Goal: Task Accomplishment & Management: Manage account settings

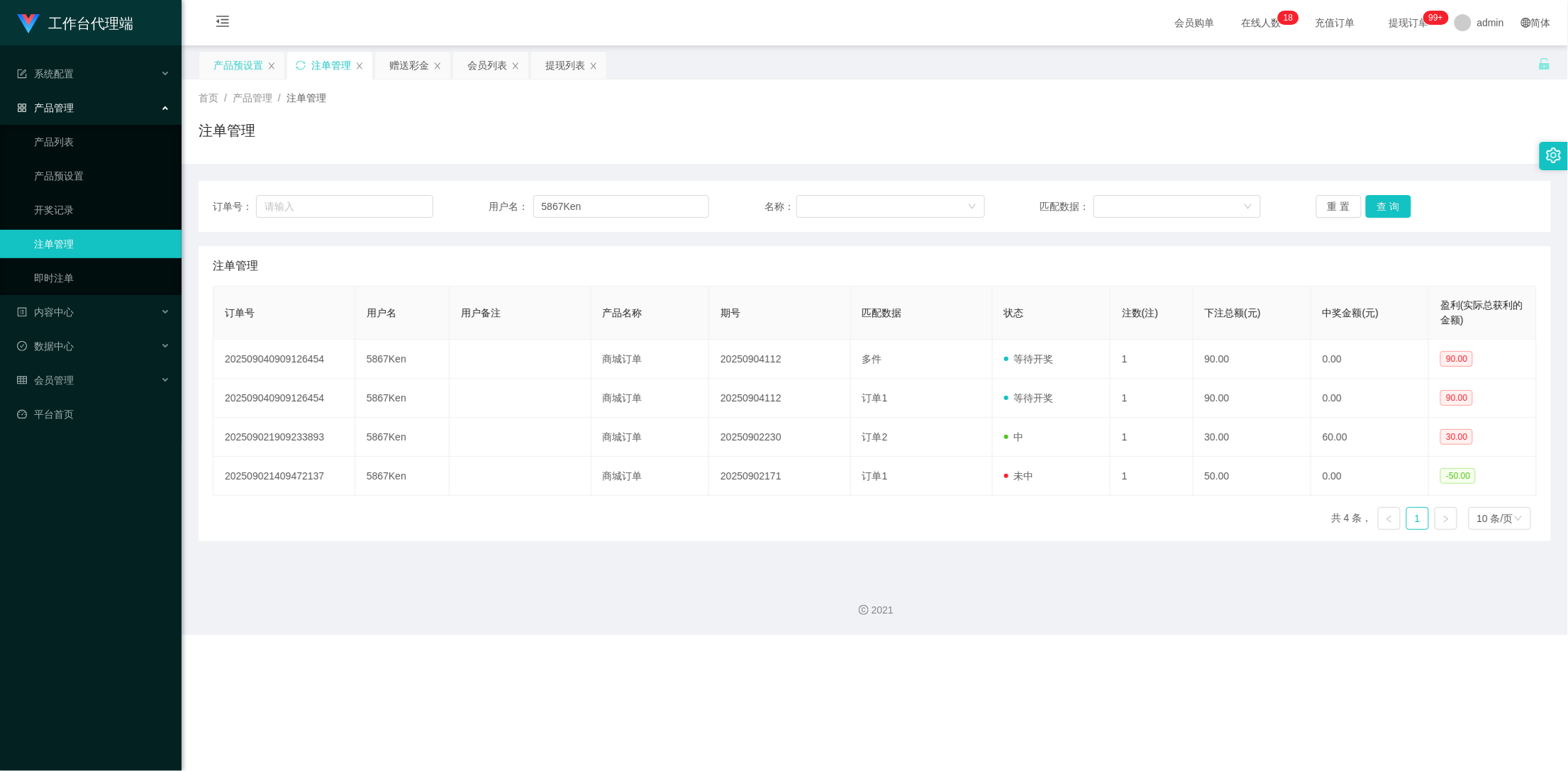
click at [237, 64] on div "产品预设置" at bounding box center [239, 65] width 49 height 27
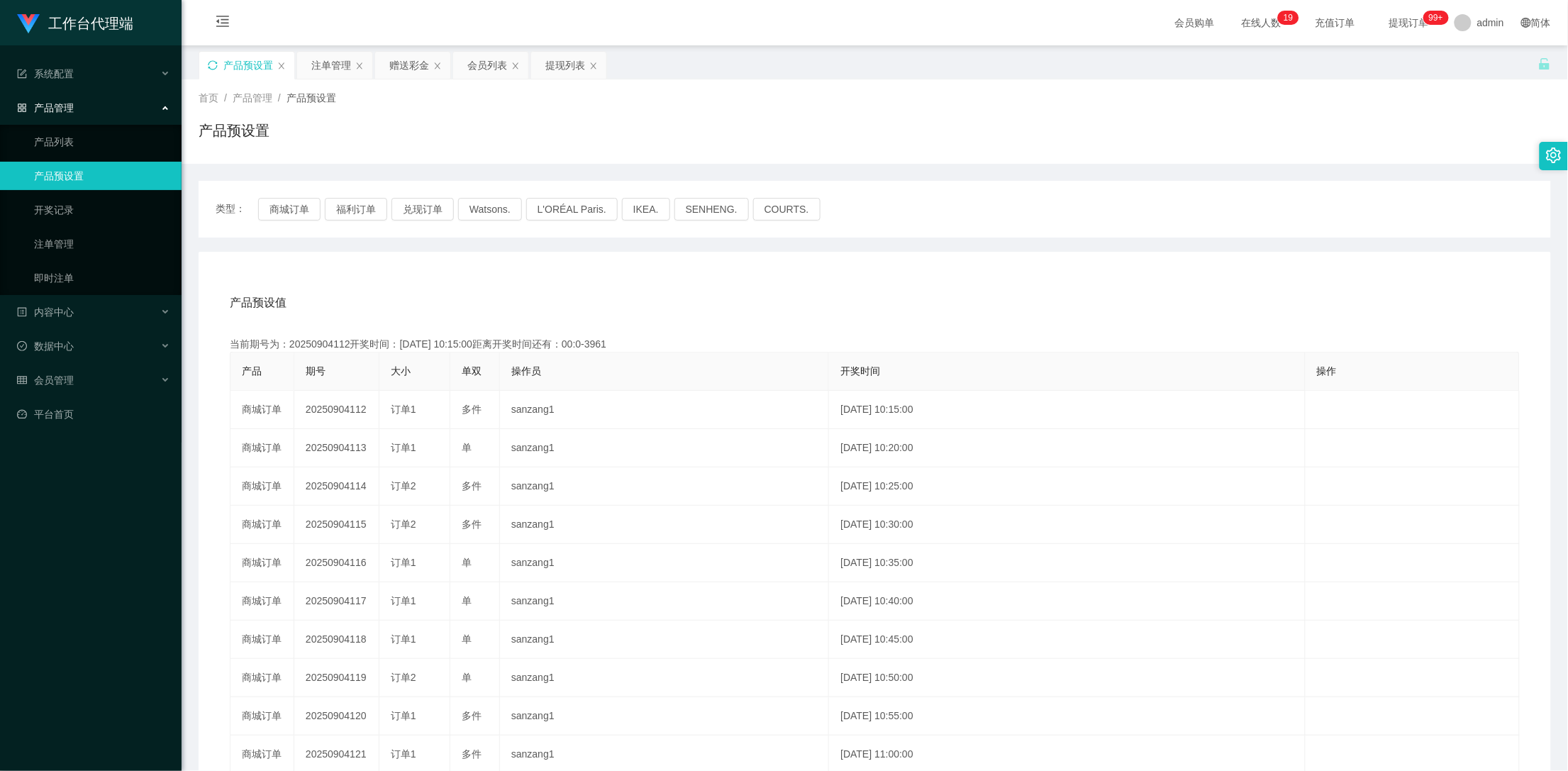
click at [211, 65] on icon "图标: sync" at bounding box center [213, 65] width 10 height 10
drag, startPoint x: 406, startPoint y: 69, endPoint x: 438, endPoint y: 93, distance: 40.0
click at [406, 69] on div "赠送彩金" at bounding box center [409, 65] width 40 height 27
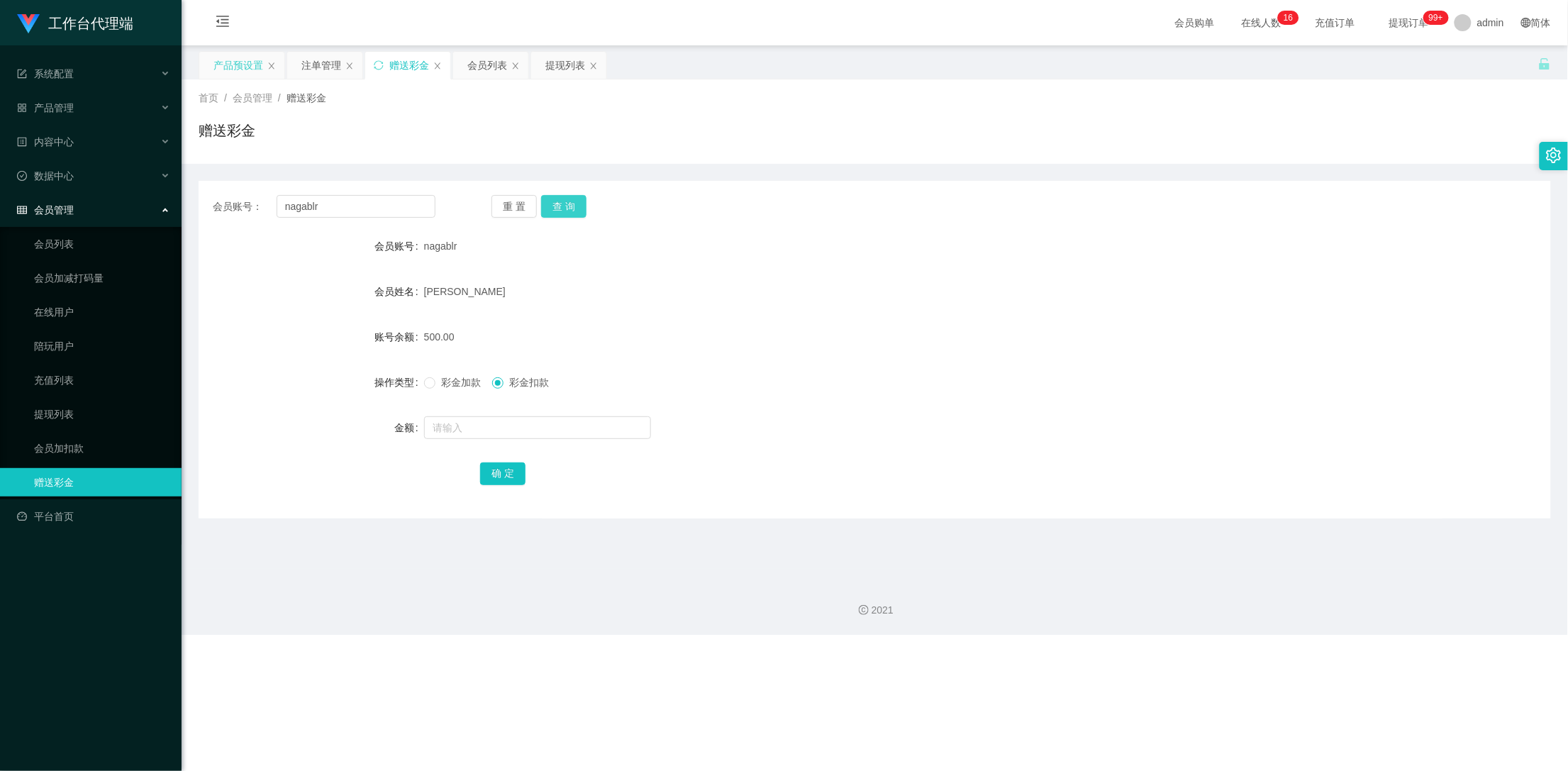
click at [570, 205] on button "查 询" at bounding box center [564, 206] width 45 height 23
click at [570, 205] on button "查 询" at bounding box center [572, 206] width 61 height 23
click at [320, 65] on div "注单管理" at bounding box center [321, 65] width 40 height 27
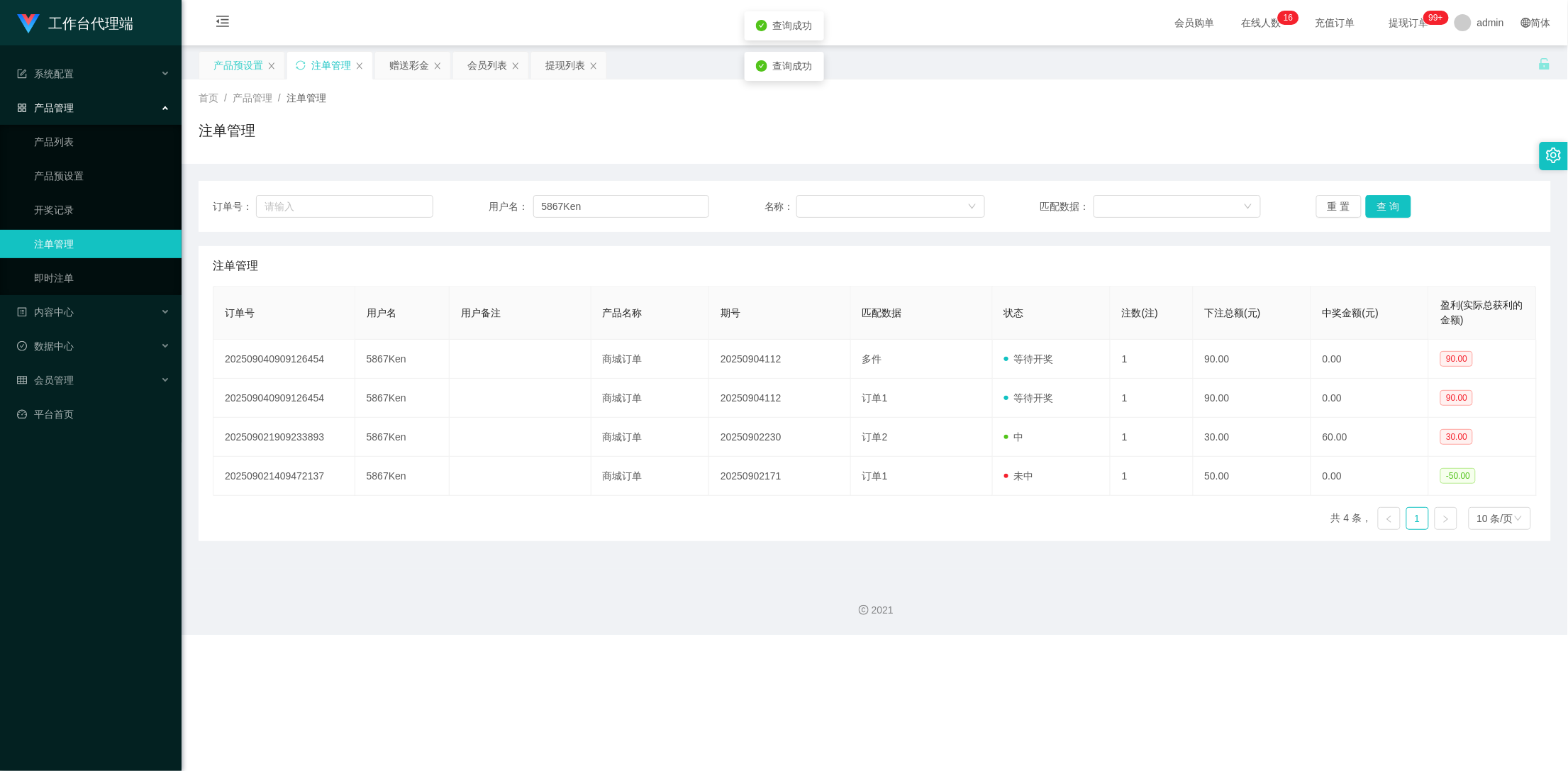
drag, startPoint x: 413, startPoint y: 63, endPoint x: 446, endPoint y: 101, distance: 50.3
click at [412, 63] on div "赠送彩金" at bounding box center [409, 65] width 40 height 27
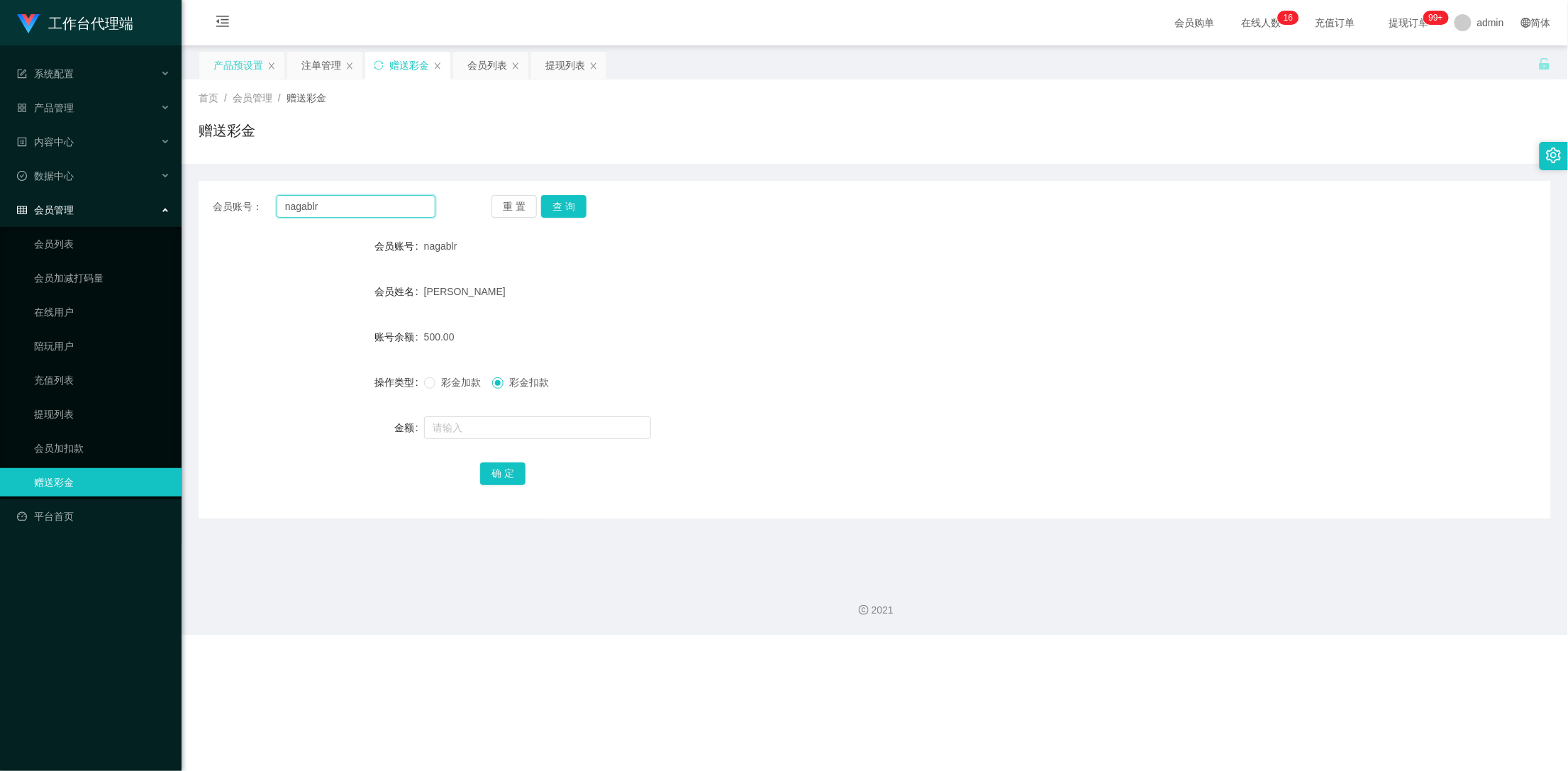
drag, startPoint x: 386, startPoint y: 209, endPoint x: 228, endPoint y: 200, distance: 158.3
click at [228, 200] on div "会员账号： nagablr" at bounding box center [324, 206] width 222 height 23
click at [323, 67] on div "注单管理" at bounding box center [321, 65] width 40 height 27
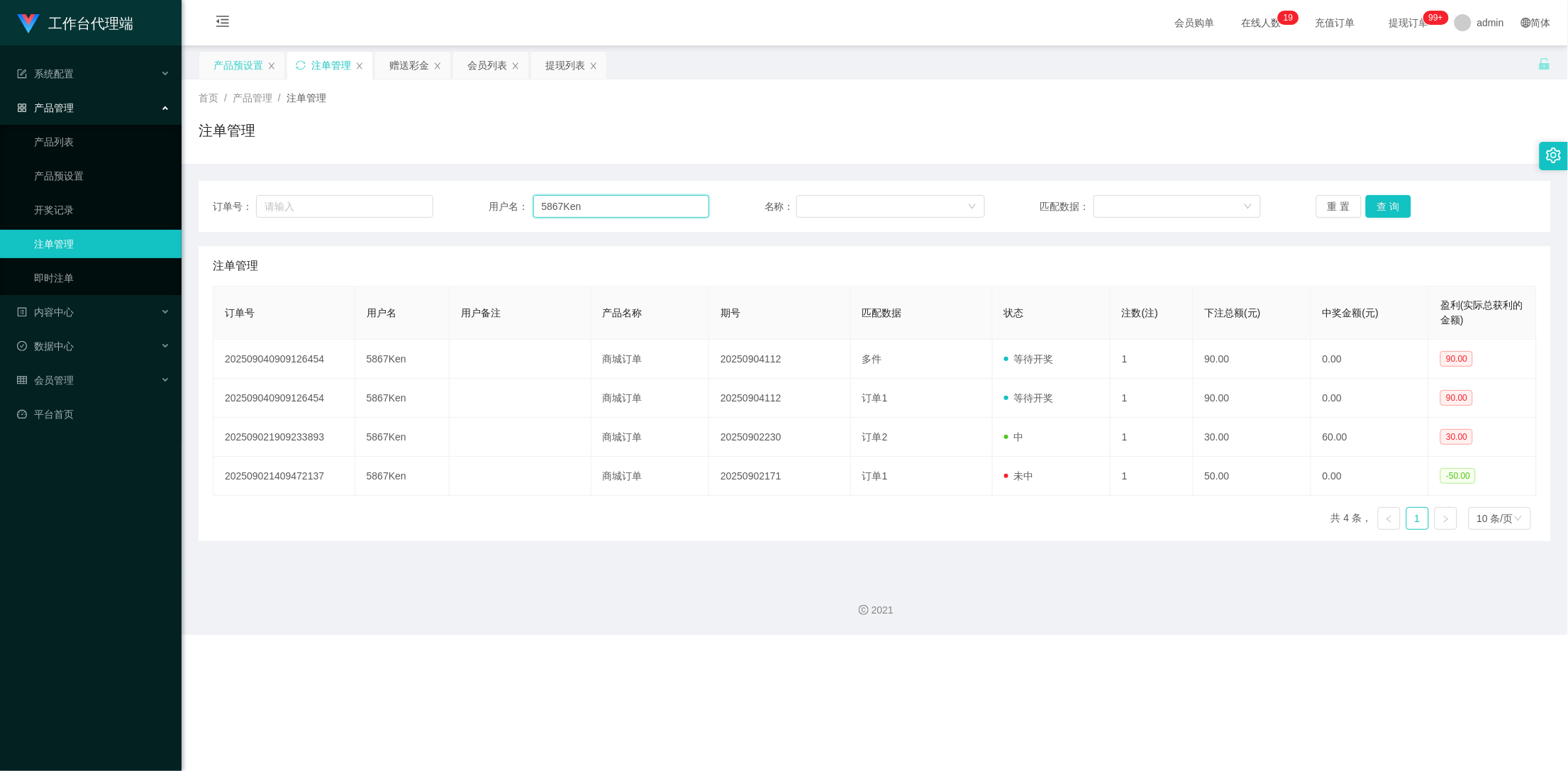
drag, startPoint x: 593, startPoint y: 202, endPoint x: 436, endPoint y: 205, distance: 157.0
click at [434, 200] on div "订单号： 用户名： 5867Ken 名称： 匹配数据： 重 置 查 询" at bounding box center [875, 206] width 1324 height 23
drag, startPoint x: 598, startPoint y: 200, endPoint x: 486, endPoint y: 211, distance: 112.5
click at [489, 211] on div "用户名： 5867Ken" at bounding box center [599, 206] width 221 height 23
paste input "nagablr"
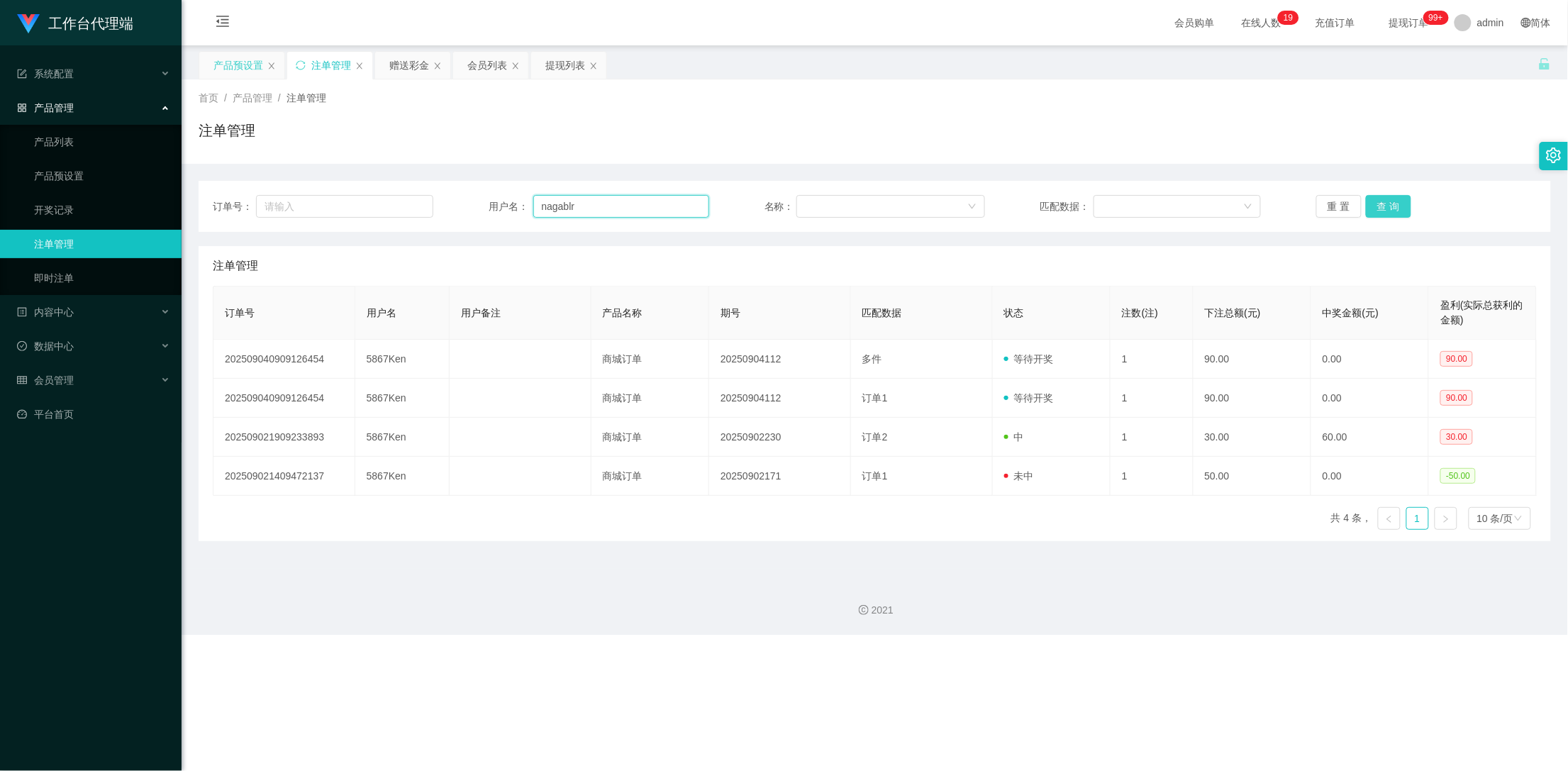
type input "nagablr"
click at [1374, 206] on button "查 询" at bounding box center [1388, 206] width 45 height 23
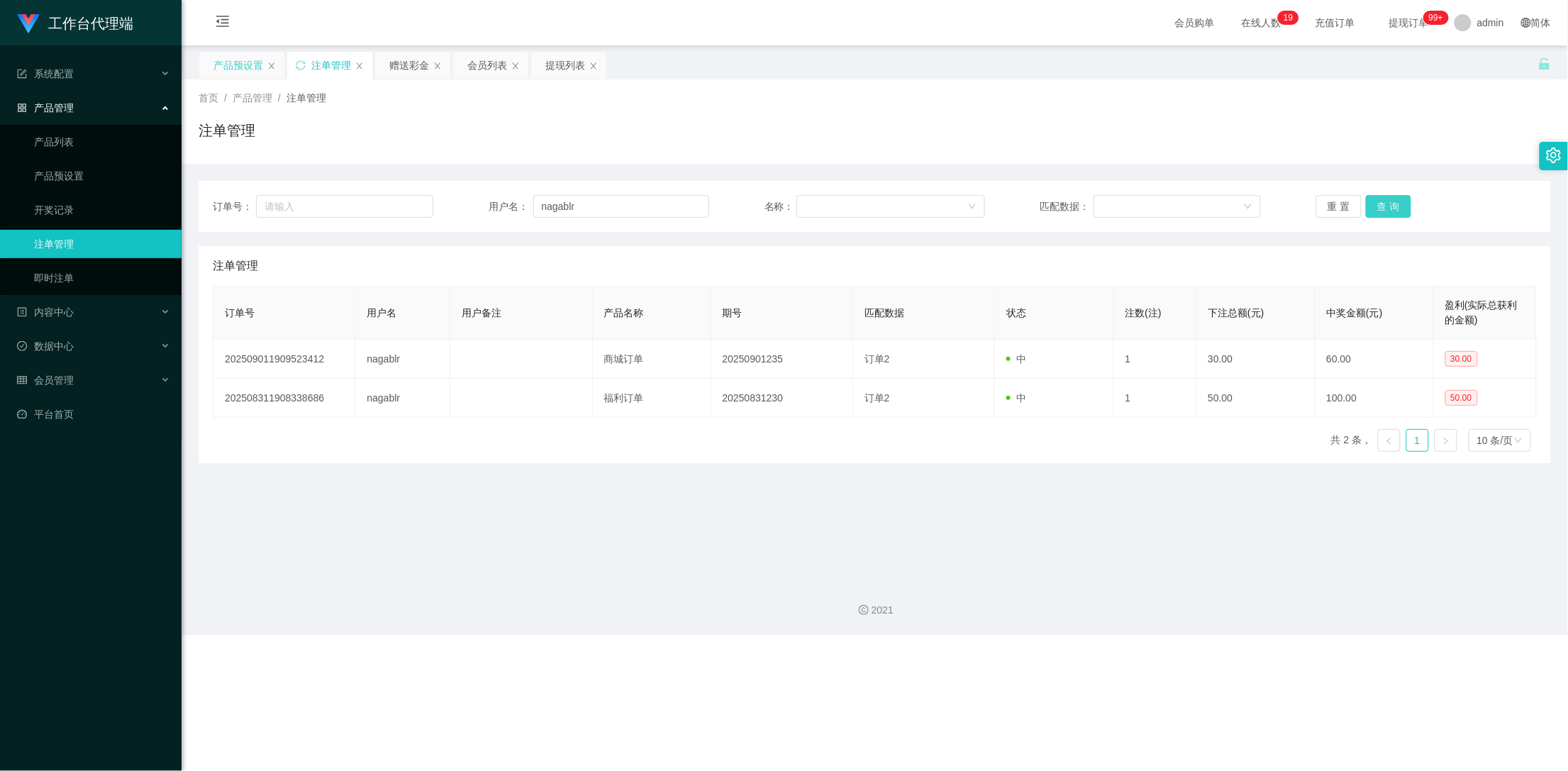
click at [1379, 205] on button "查 询" at bounding box center [1388, 206] width 45 height 23
click at [1379, 205] on div "重 置 查 询" at bounding box center [1427, 206] width 221 height 23
click at [1379, 205] on button "查 询" at bounding box center [1388, 206] width 45 height 23
click at [1379, 205] on div "重 置 查 询" at bounding box center [1427, 206] width 221 height 23
click at [1397, 207] on button "查 询" at bounding box center [1388, 206] width 45 height 23
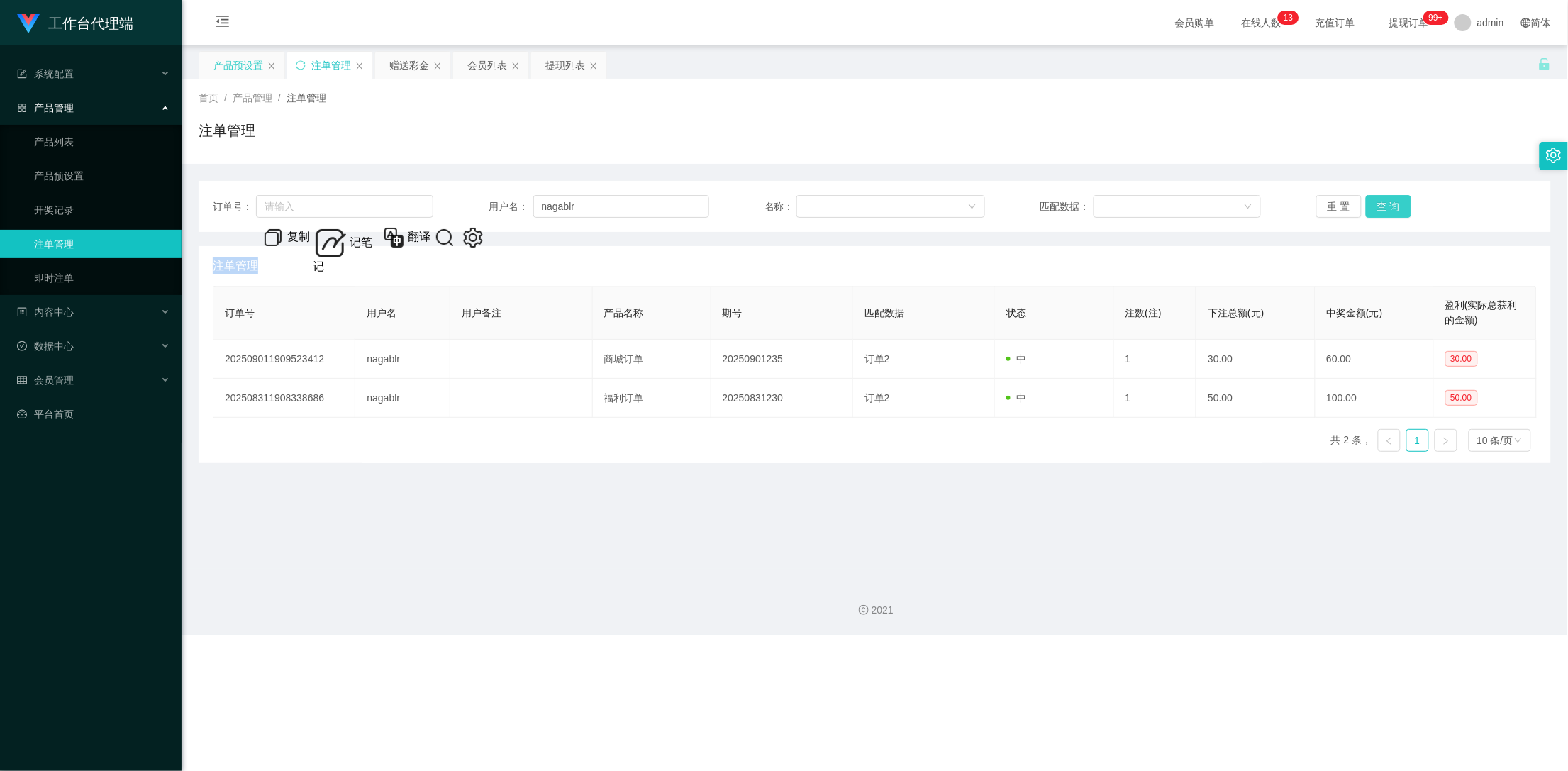
click at [1391, 206] on button "查 询" at bounding box center [1388, 206] width 45 height 23
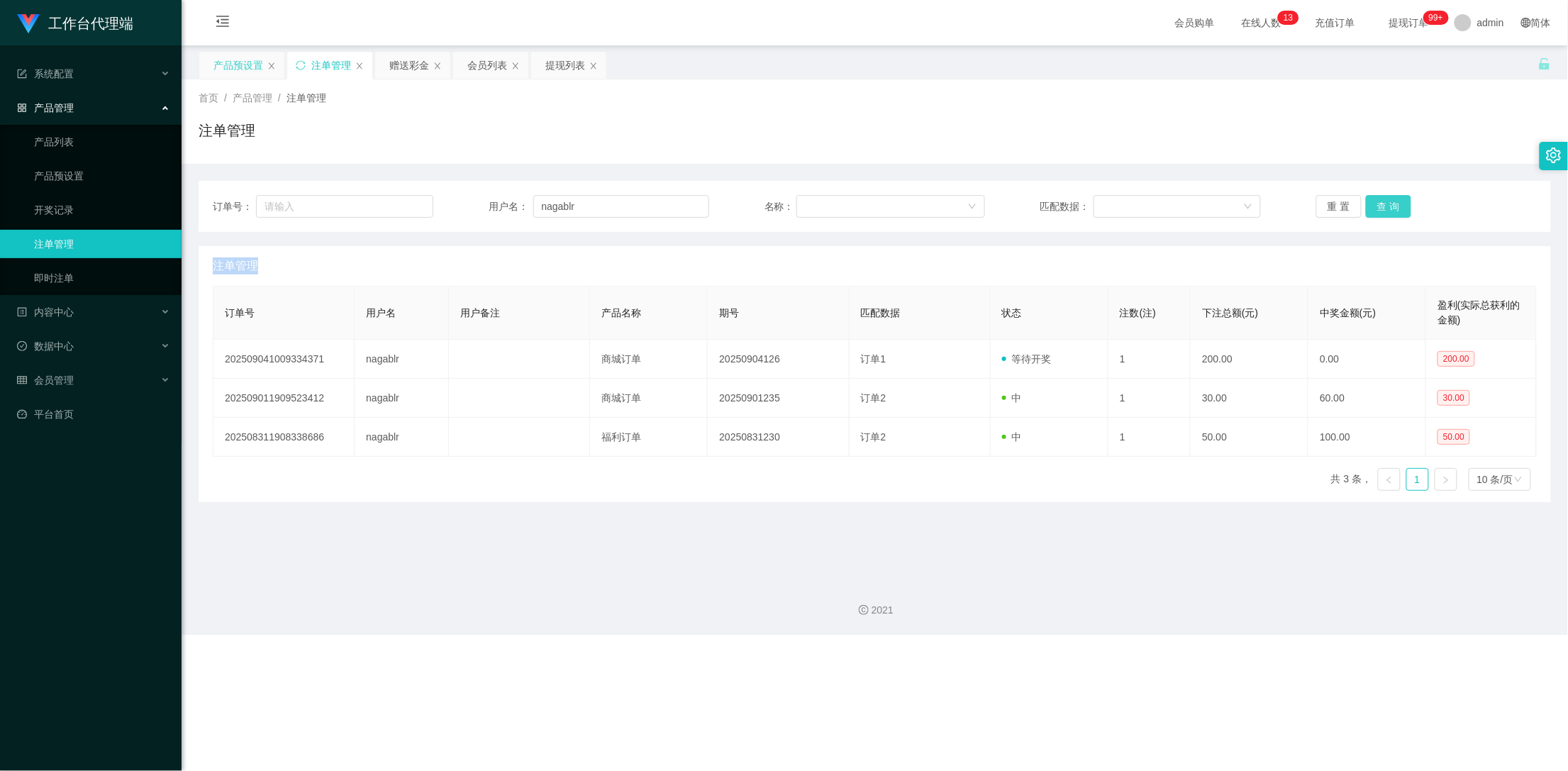
click at [1385, 207] on button "查 询" at bounding box center [1388, 206] width 45 height 23
click at [419, 67] on div "赠送彩金" at bounding box center [409, 65] width 40 height 27
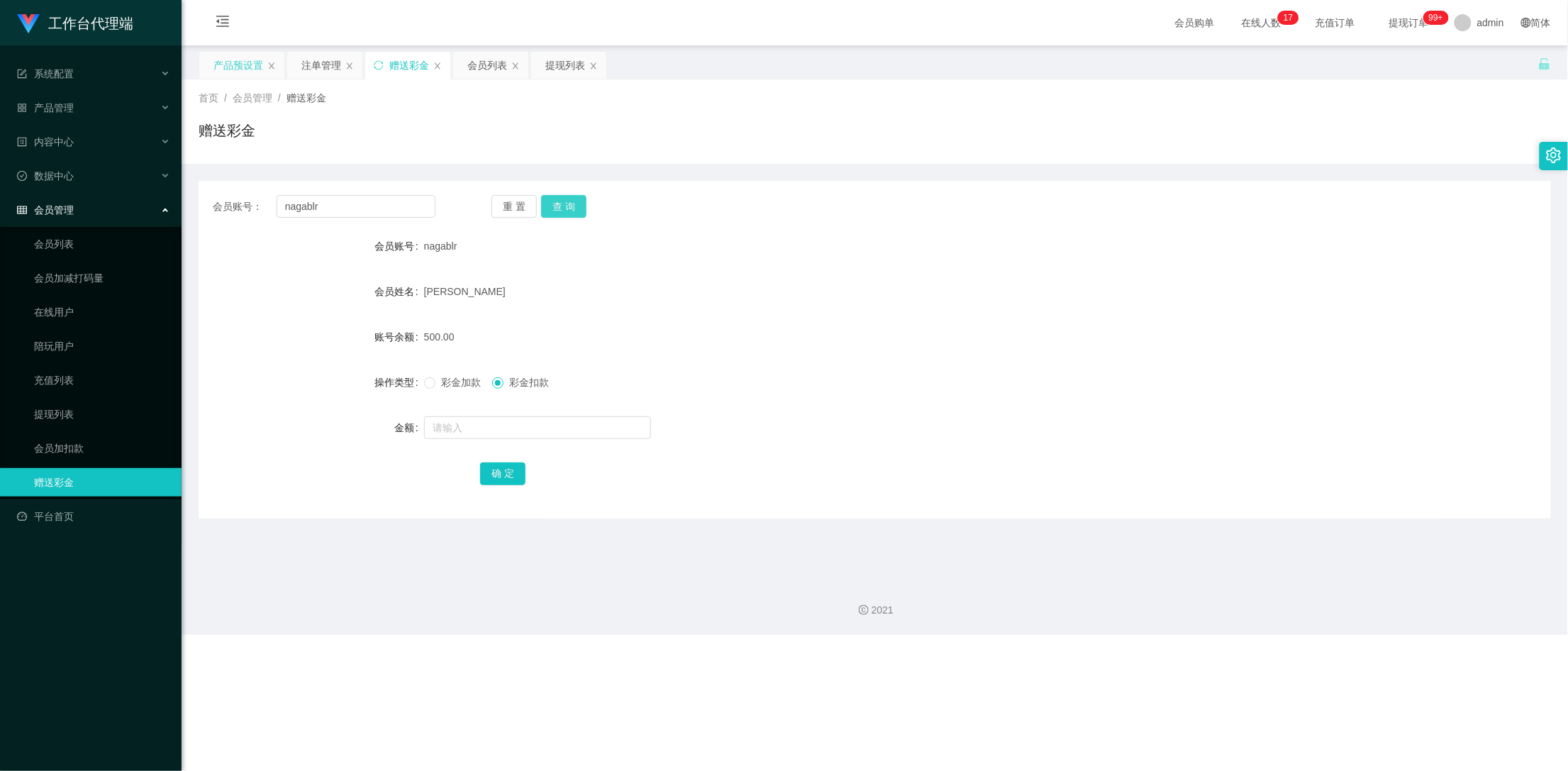
click at [566, 200] on button "查 询" at bounding box center [564, 206] width 45 height 23
